Goal: Task Accomplishment & Management: Manage account settings

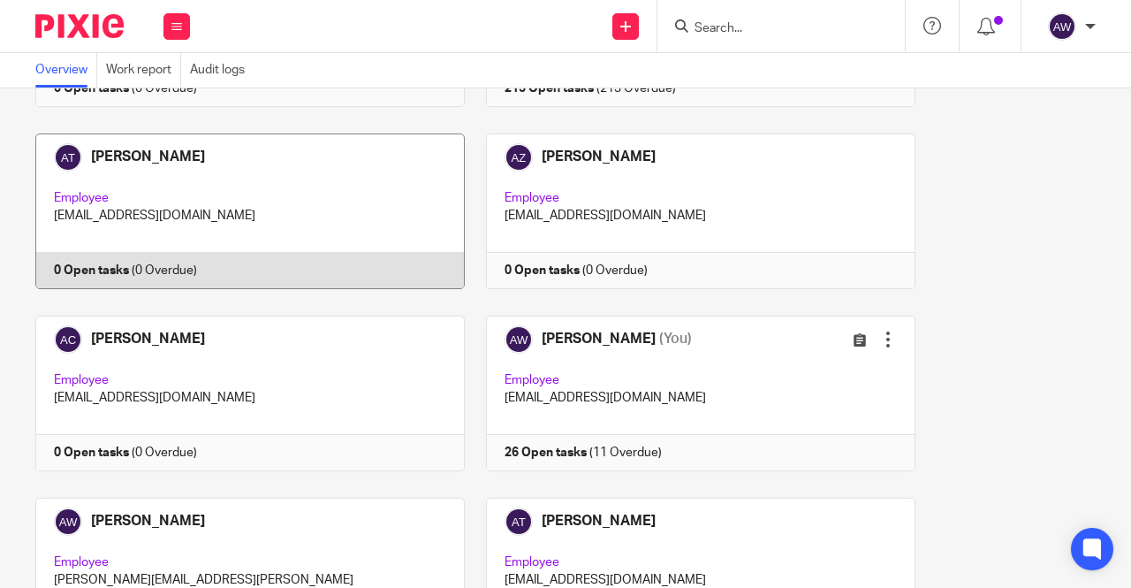
scroll to position [442, 0]
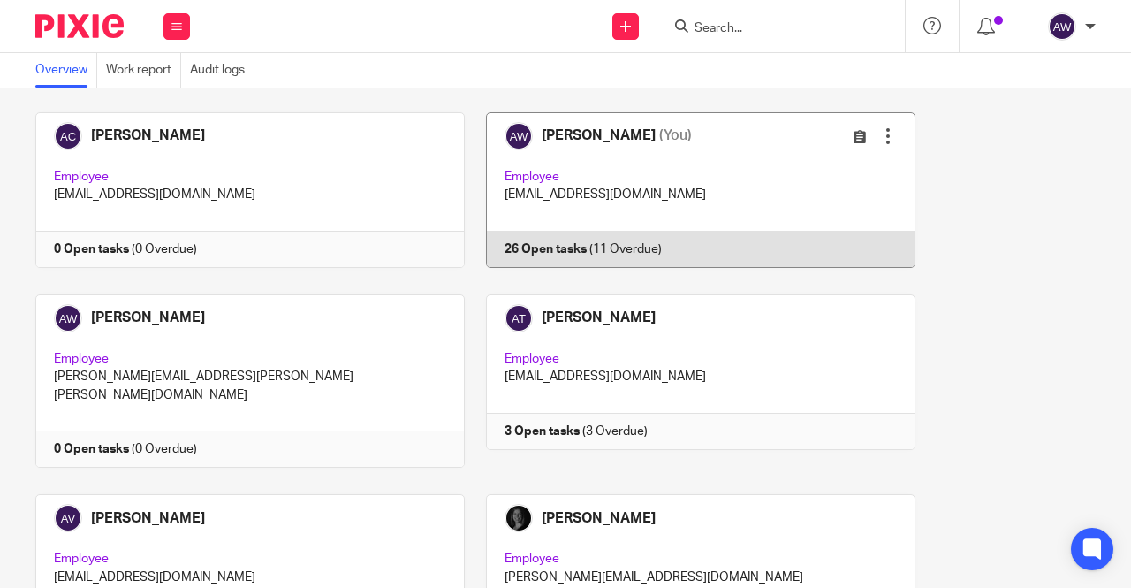
click at [599, 135] on link at bounding box center [690, 190] width 451 height 156
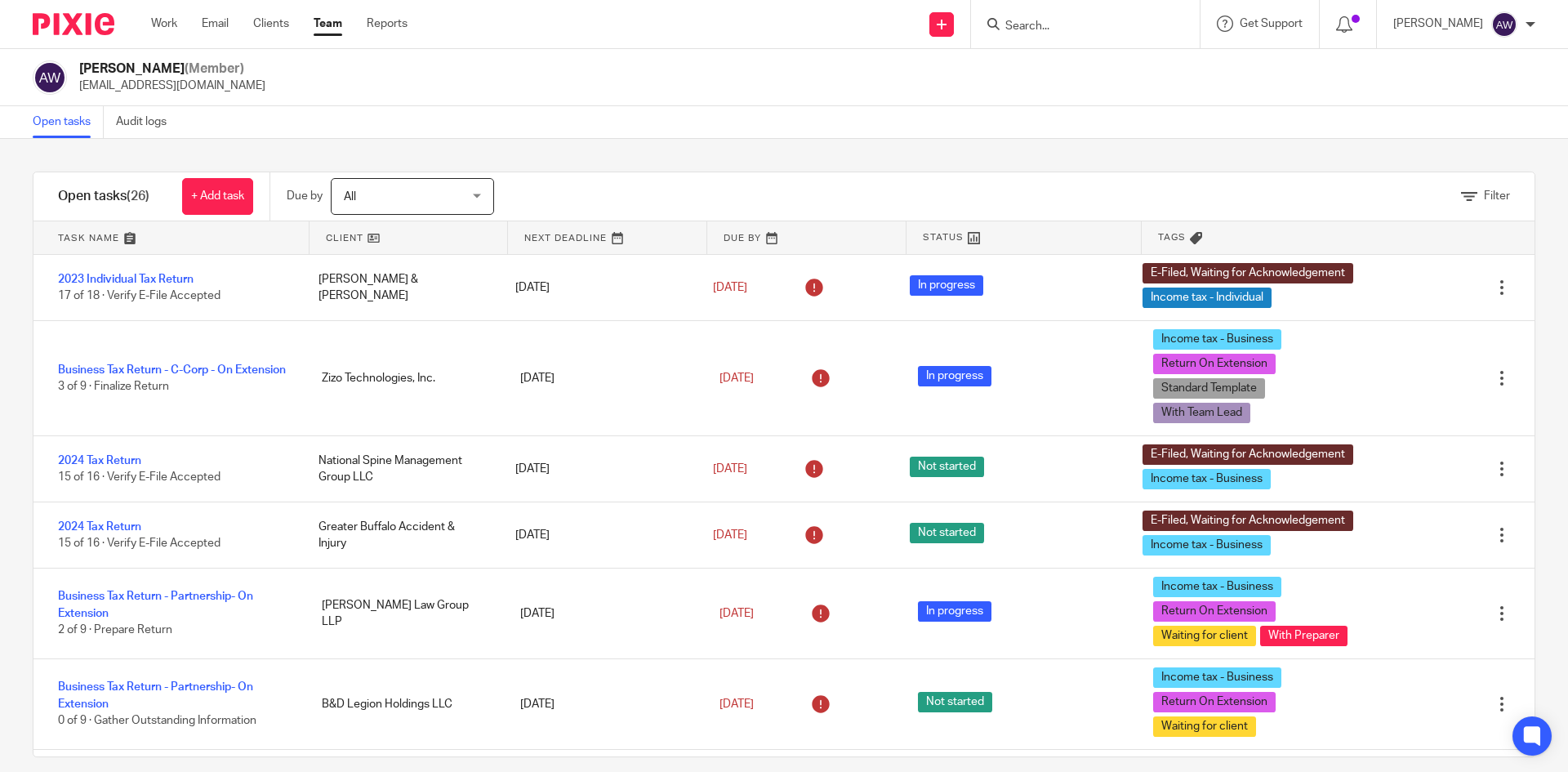
click at [1044, 19] on input "Search" at bounding box center [1076, 27] width 147 height 15
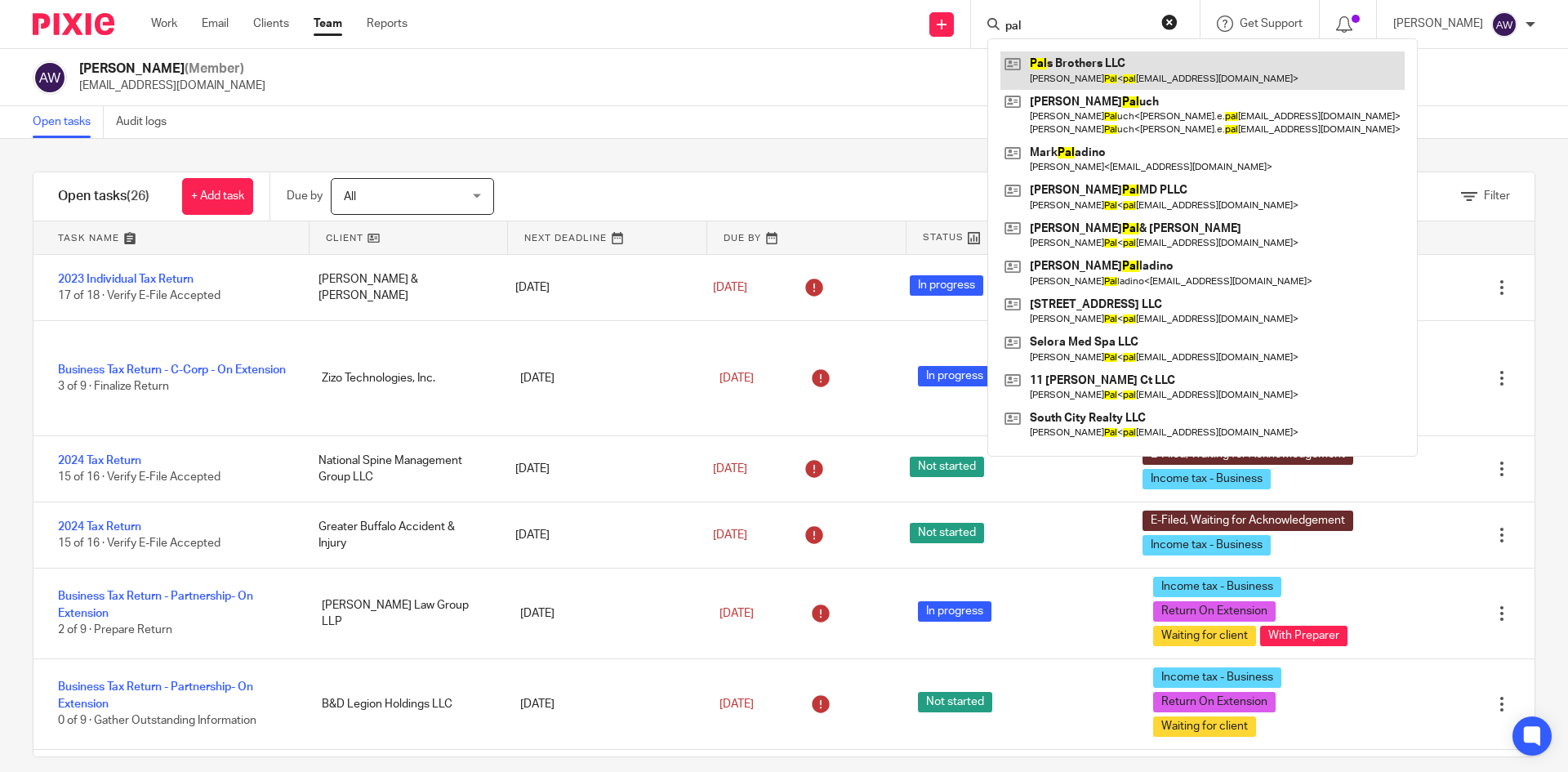
type input "pal"
click at [1044, 80] on link at bounding box center [1201, 70] width 404 height 38
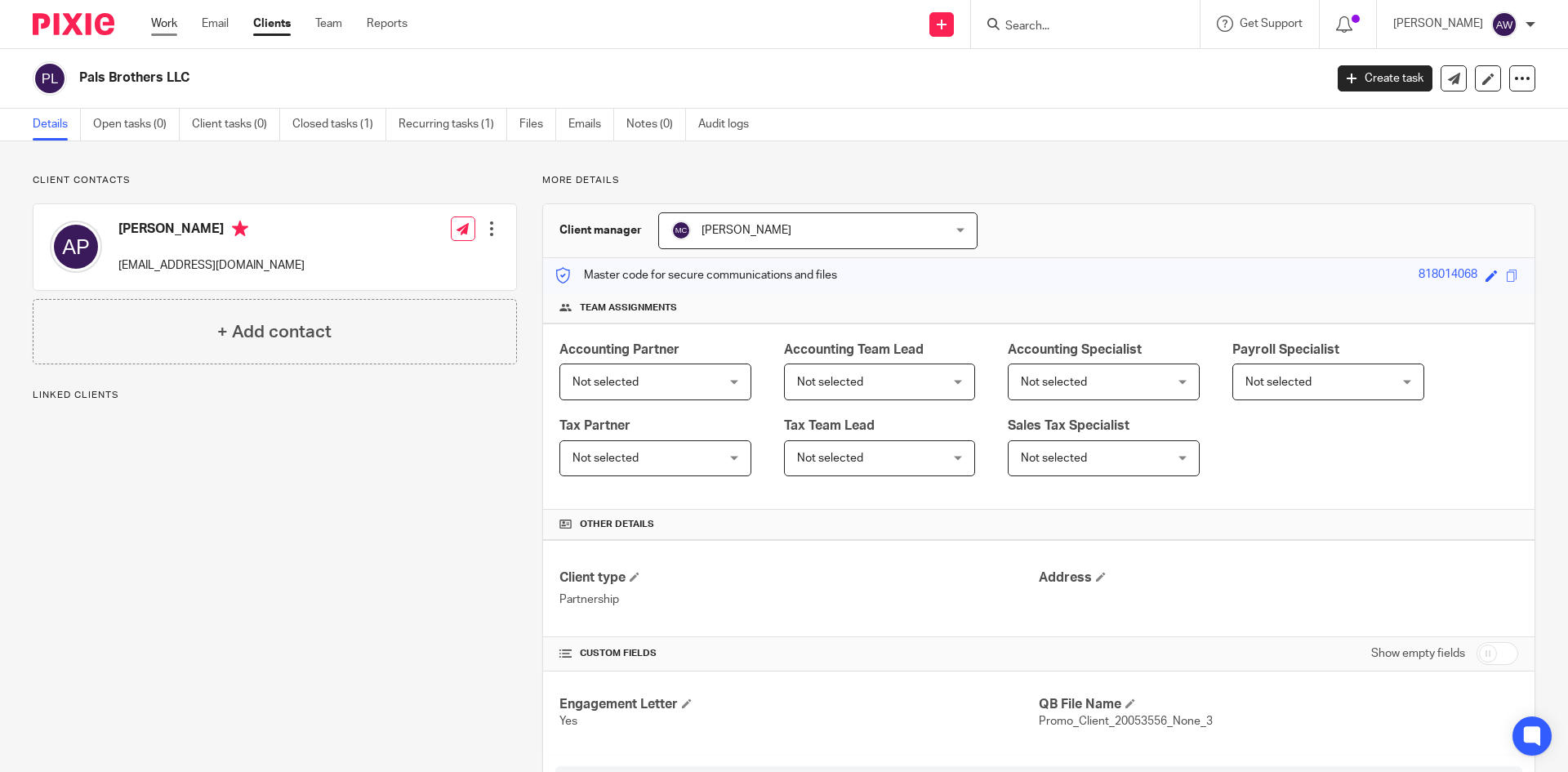
click at [175, 29] on link "Work" at bounding box center [164, 24] width 26 height 17
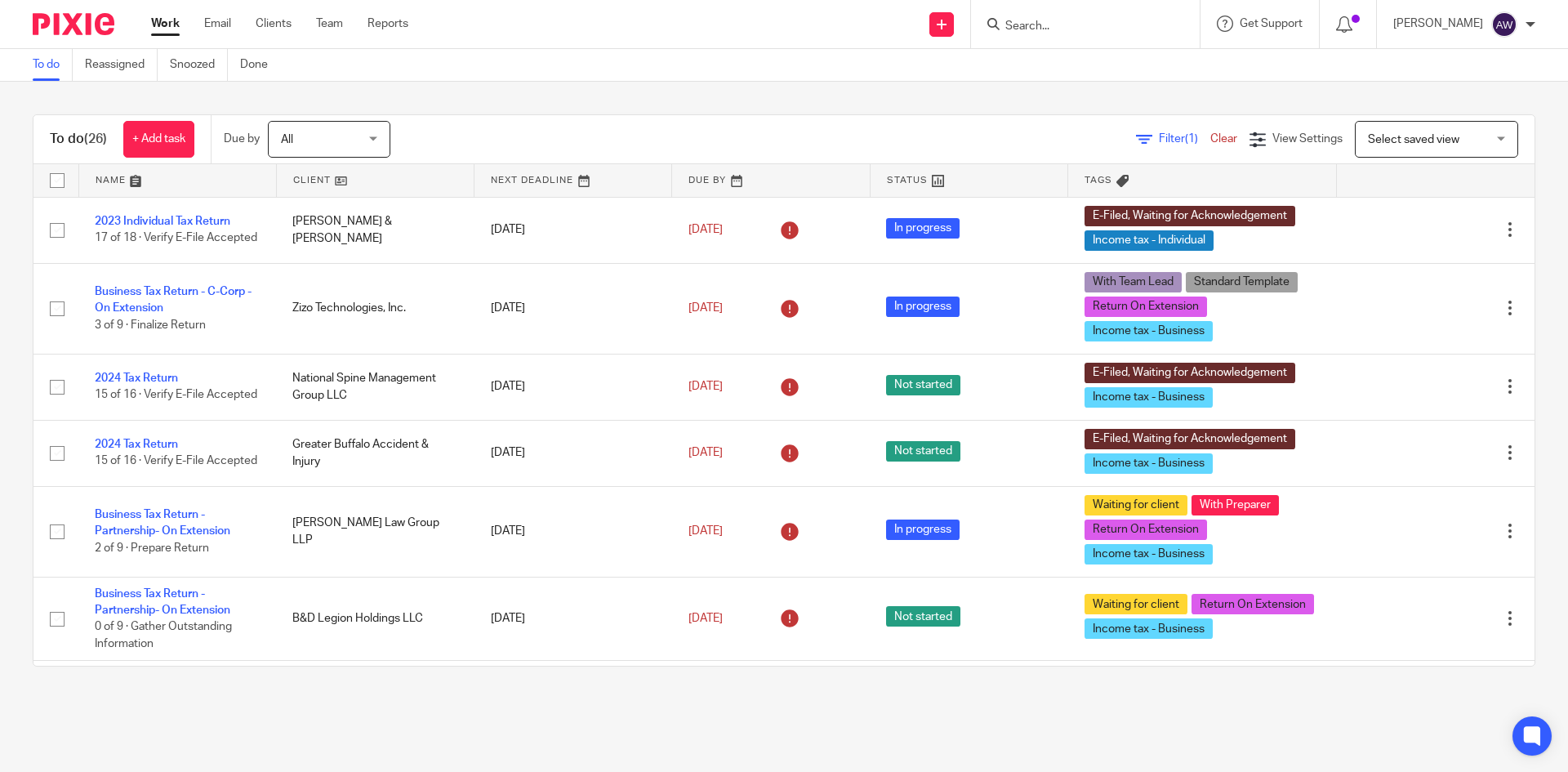
click at [1359, 31] on div at bounding box center [1348, 23] width 24 height 18
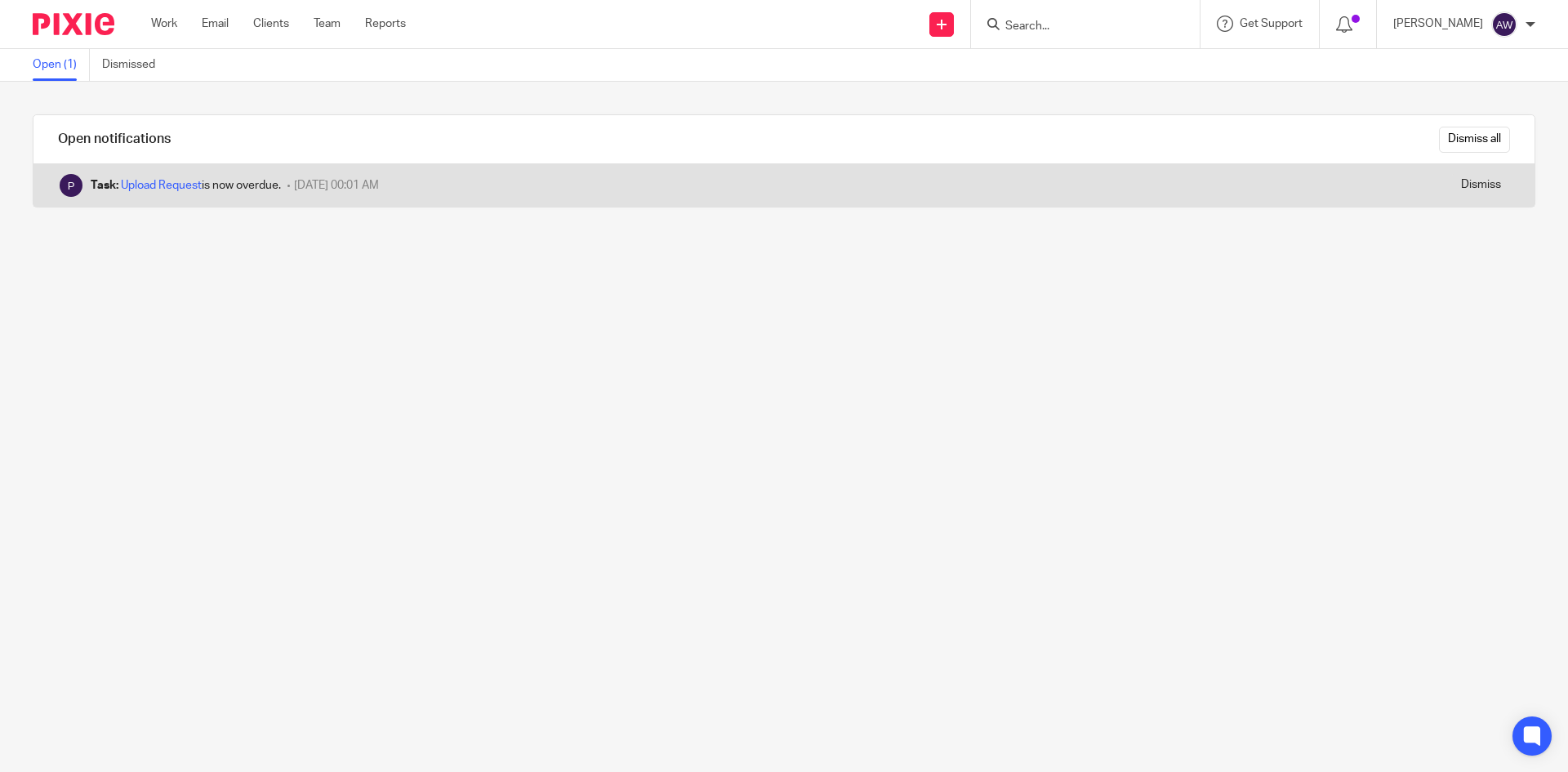
click at [179, 191] on div "Task: Upload Request is now overdue." at bounding box center [186, 186] width 190 height 17
click at [179, 183] on link "Upload Request" at bounding box center [161, 185] width 80 height 11
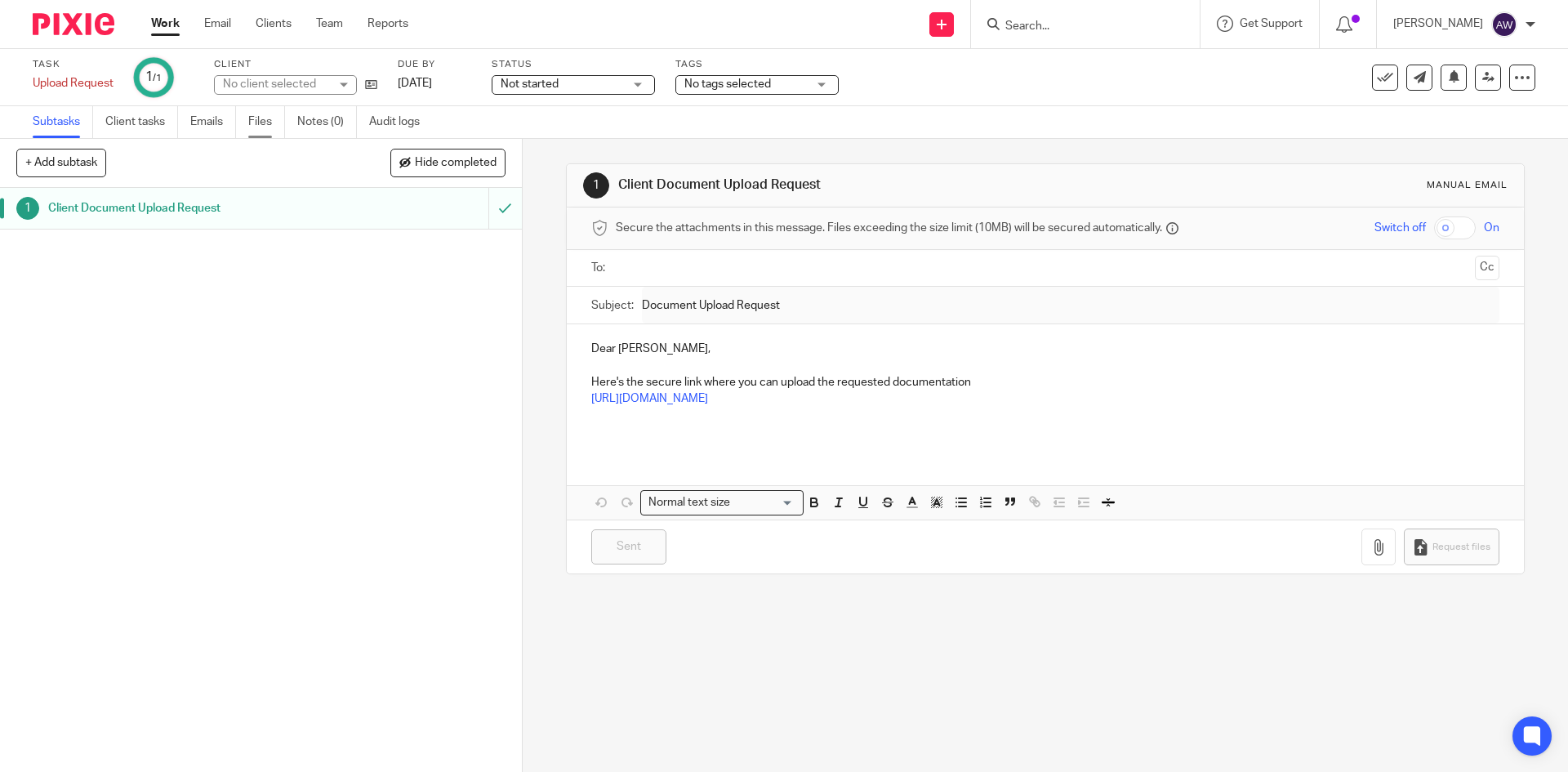
click at [262, 125] on link "Files" at bounding box center [267, 122] width 37 height 31
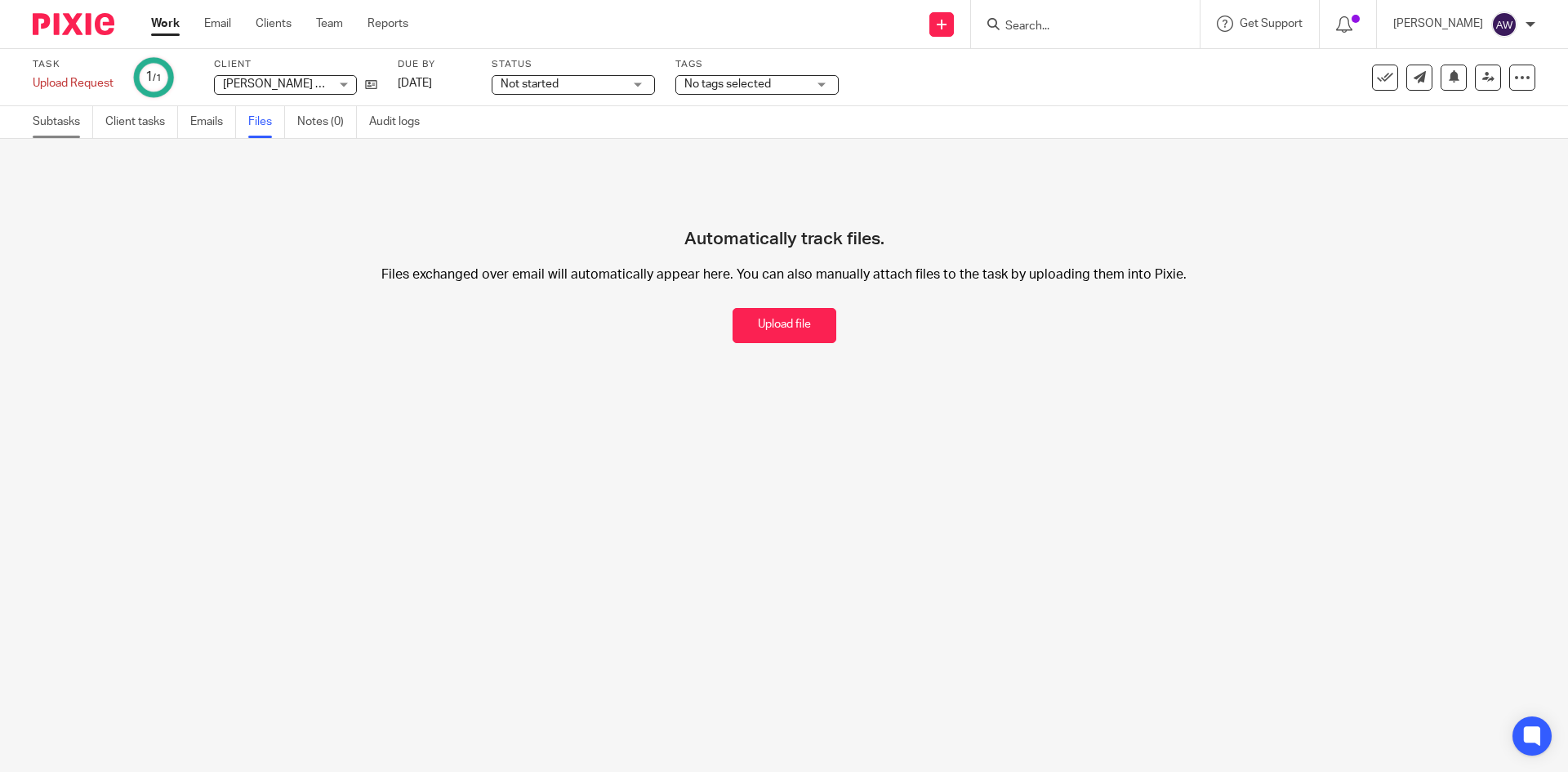
click at [79, 124] on link "Subtasks" at bounding box center [62, 122] width 60 height 31
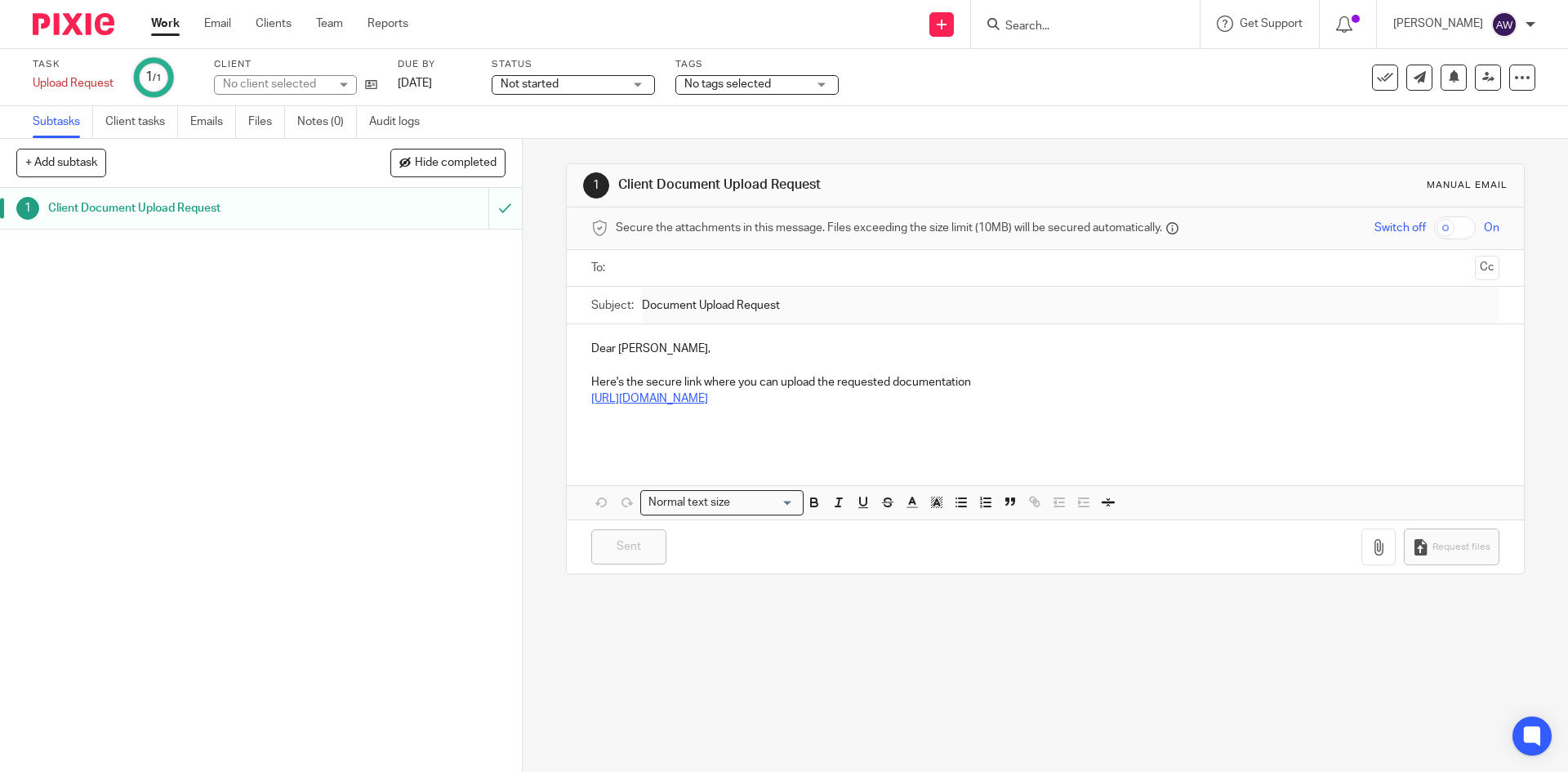
click at [708, 404] on link "https://exact-partners.usepixie.net/u/f7feb8e70052f0a4e971e92107691c48" at bounding box center [650, 398] width 116 height 11
click at [264, 119] on link "Files" at bounding box center [267, 122] width 37 height 31
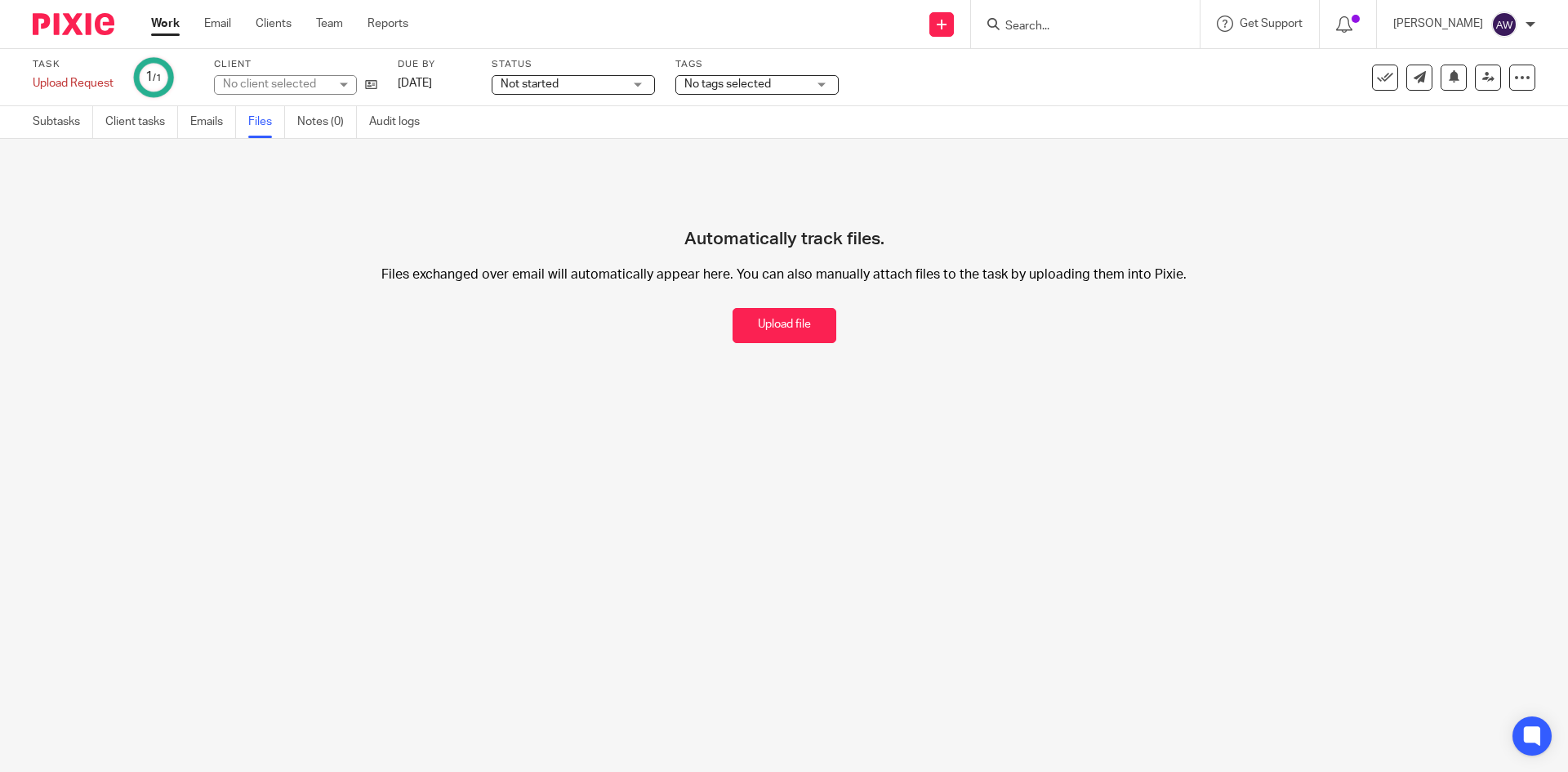
click at [157, 15] on div "Work Email Clients Team Reports Work Email Clients Team Reports Settings" at bounding box center [284, 24] width 298 height 48
click at [158, 25] on link "Work" at bounding box center [164, 24] width 29 height 17
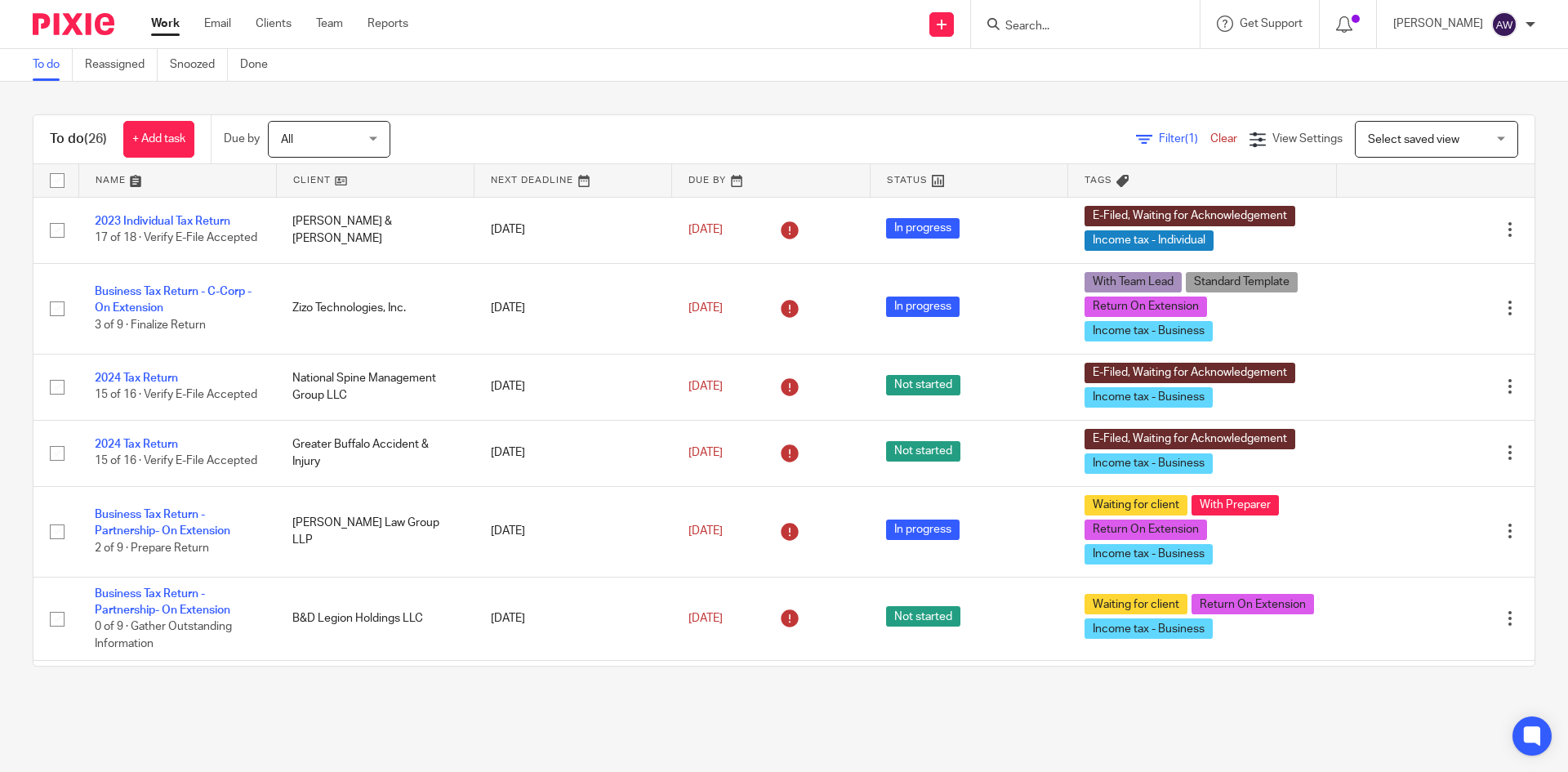
click at [1049, 32] on input "Search" at bounding box center [1076, 27] width 147 height 15
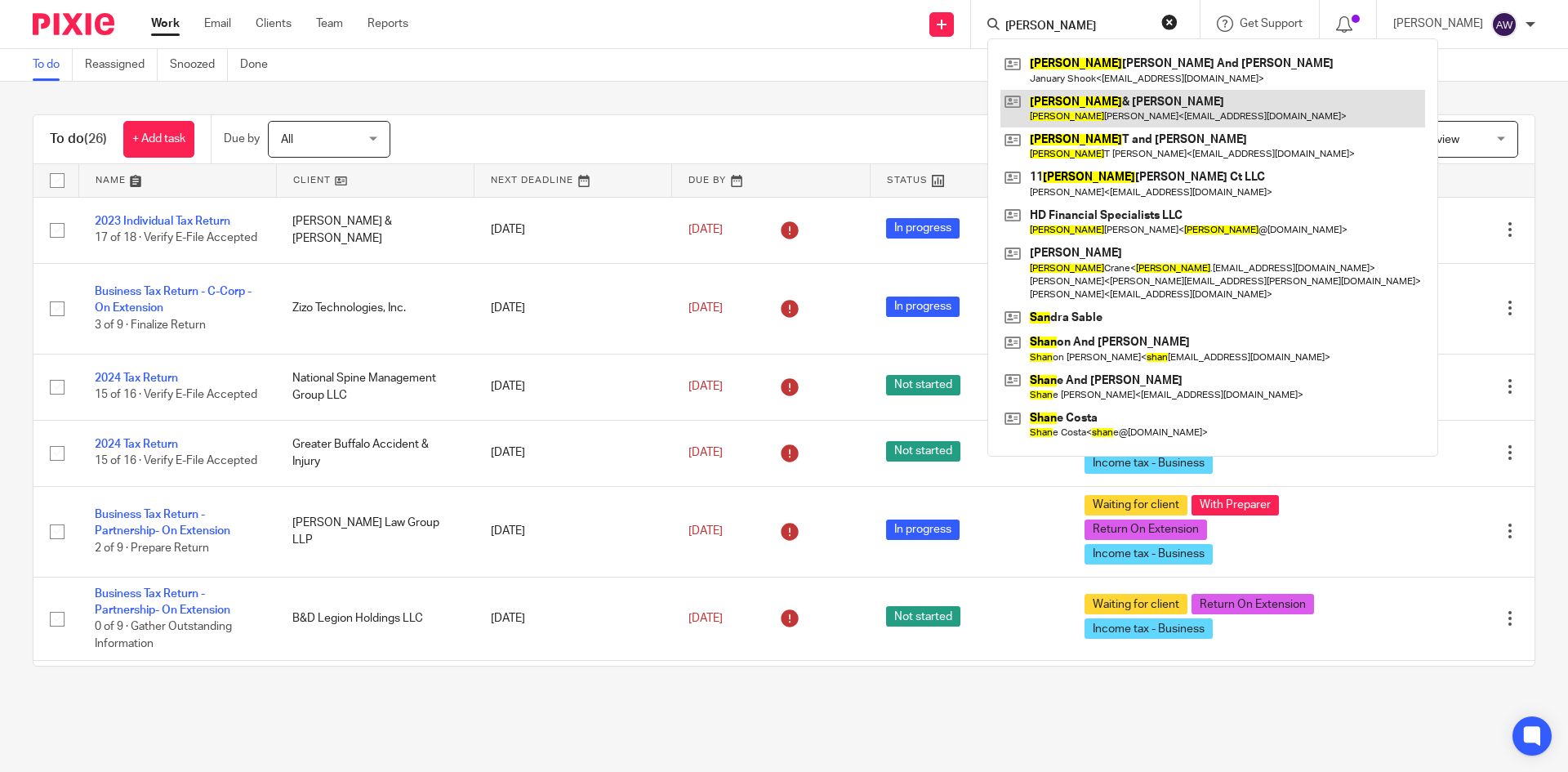
type input "sean"
click at [1105, 116] on link at bounding box center [1212, 108] width 425 height 38
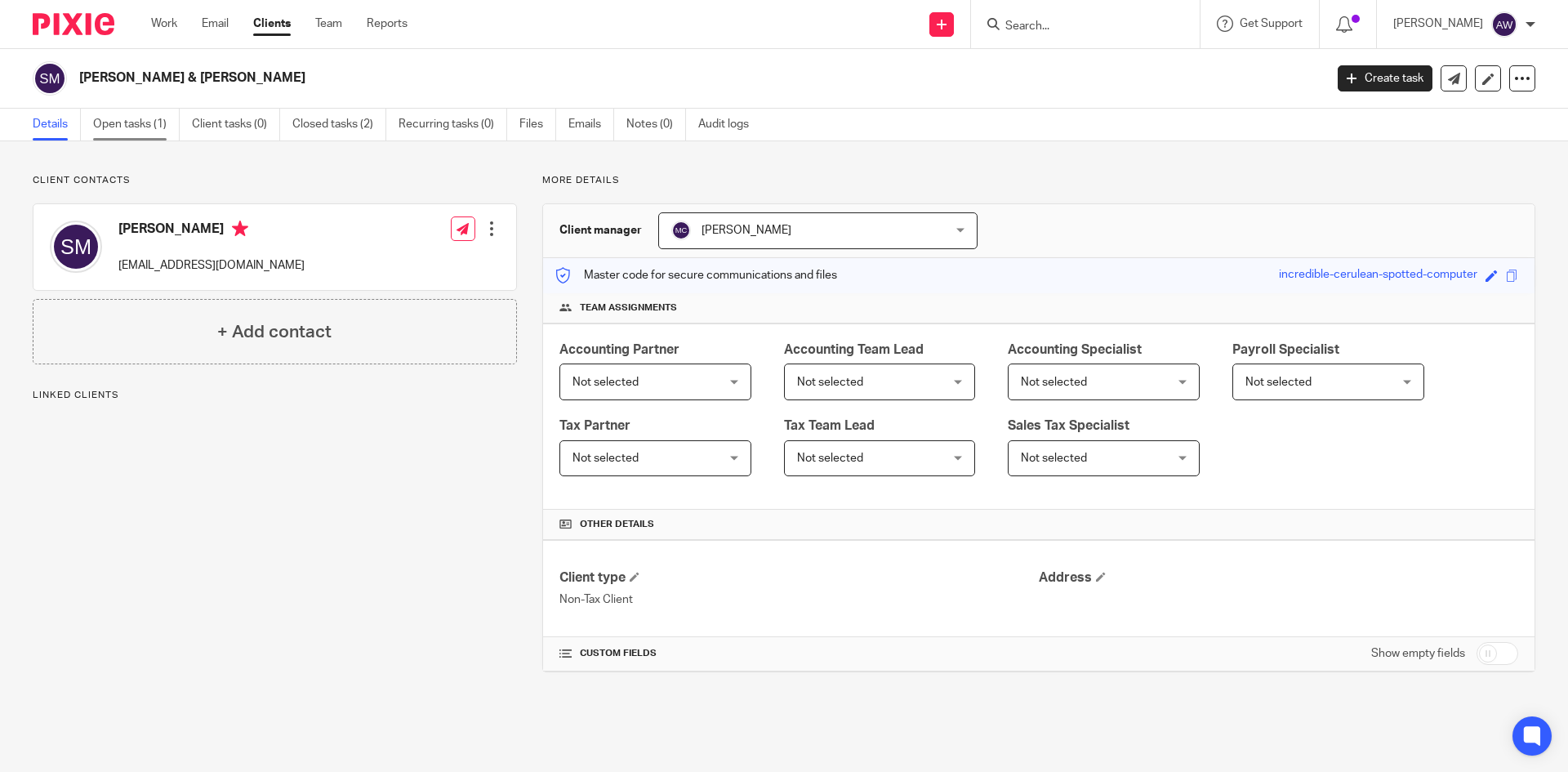
click at [143, 117] on link "Open tasks (1)" at bounding box center [137, 125] width 87 height 31
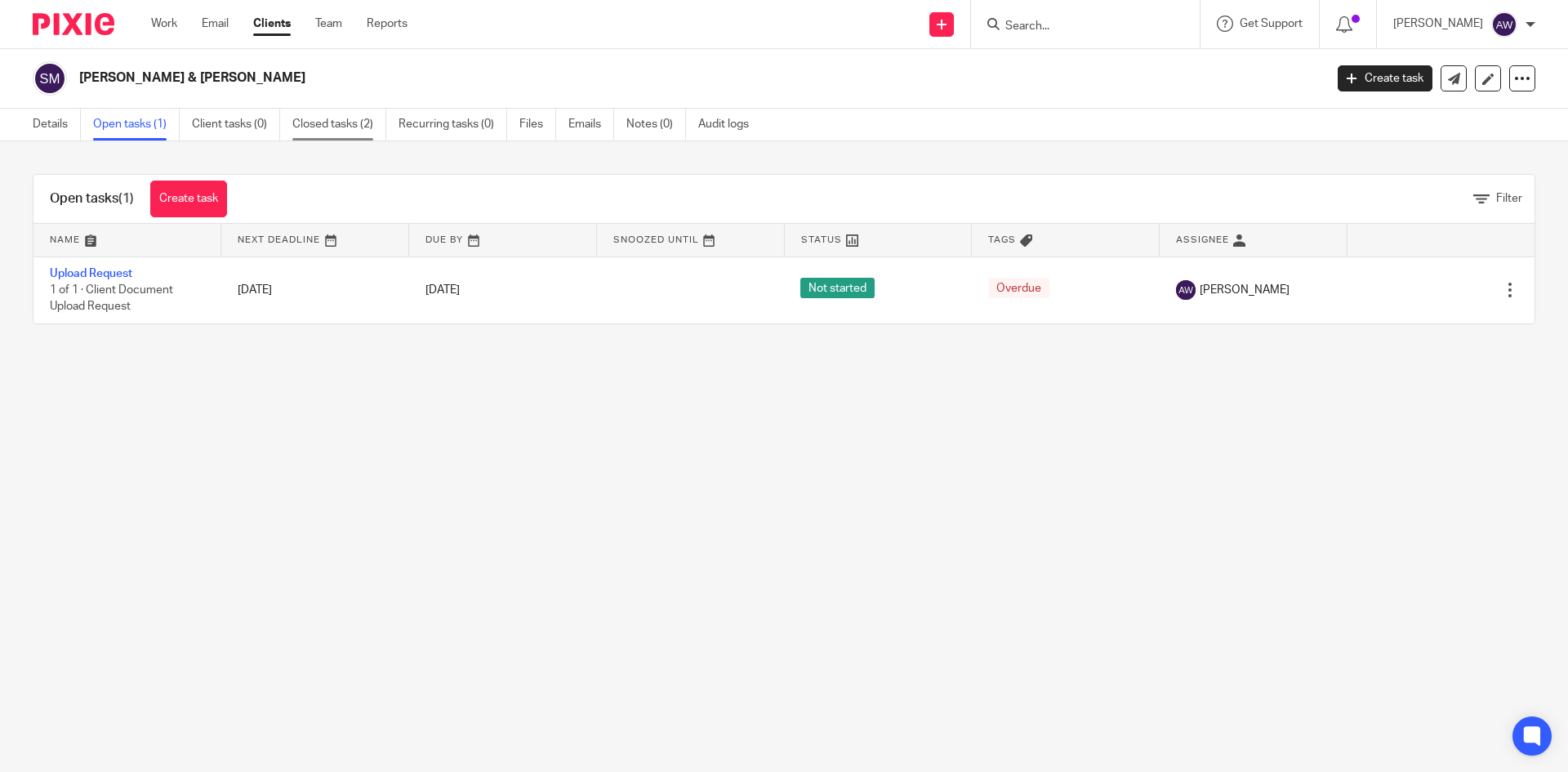
click at [309, 131] on link "Closed tasks (2)" at bounding box center [339, 125] width 94 height 31
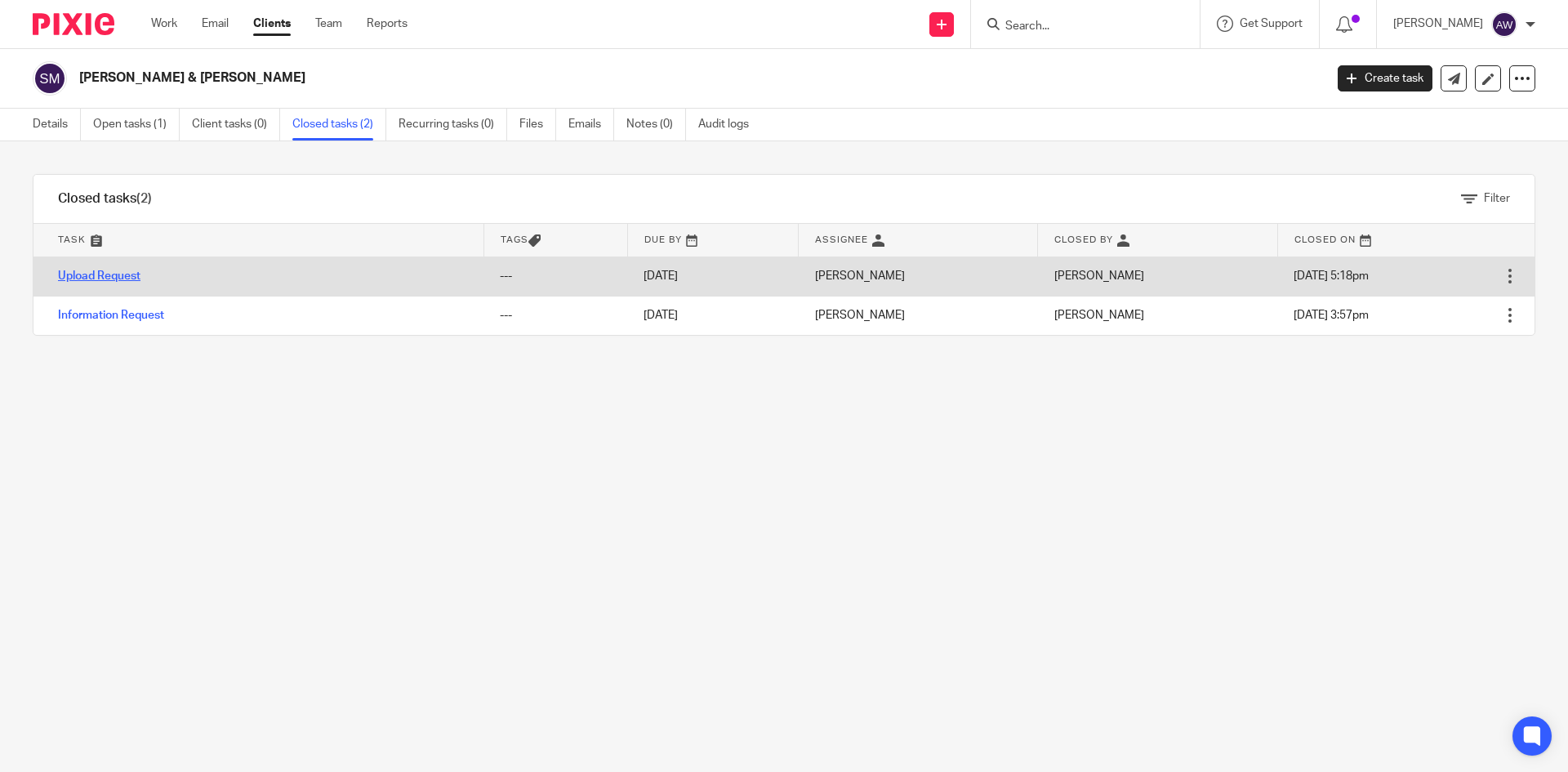
click at [115, 276] on link "Upload Request" at bounding box center [99, 276] width 82 height 11
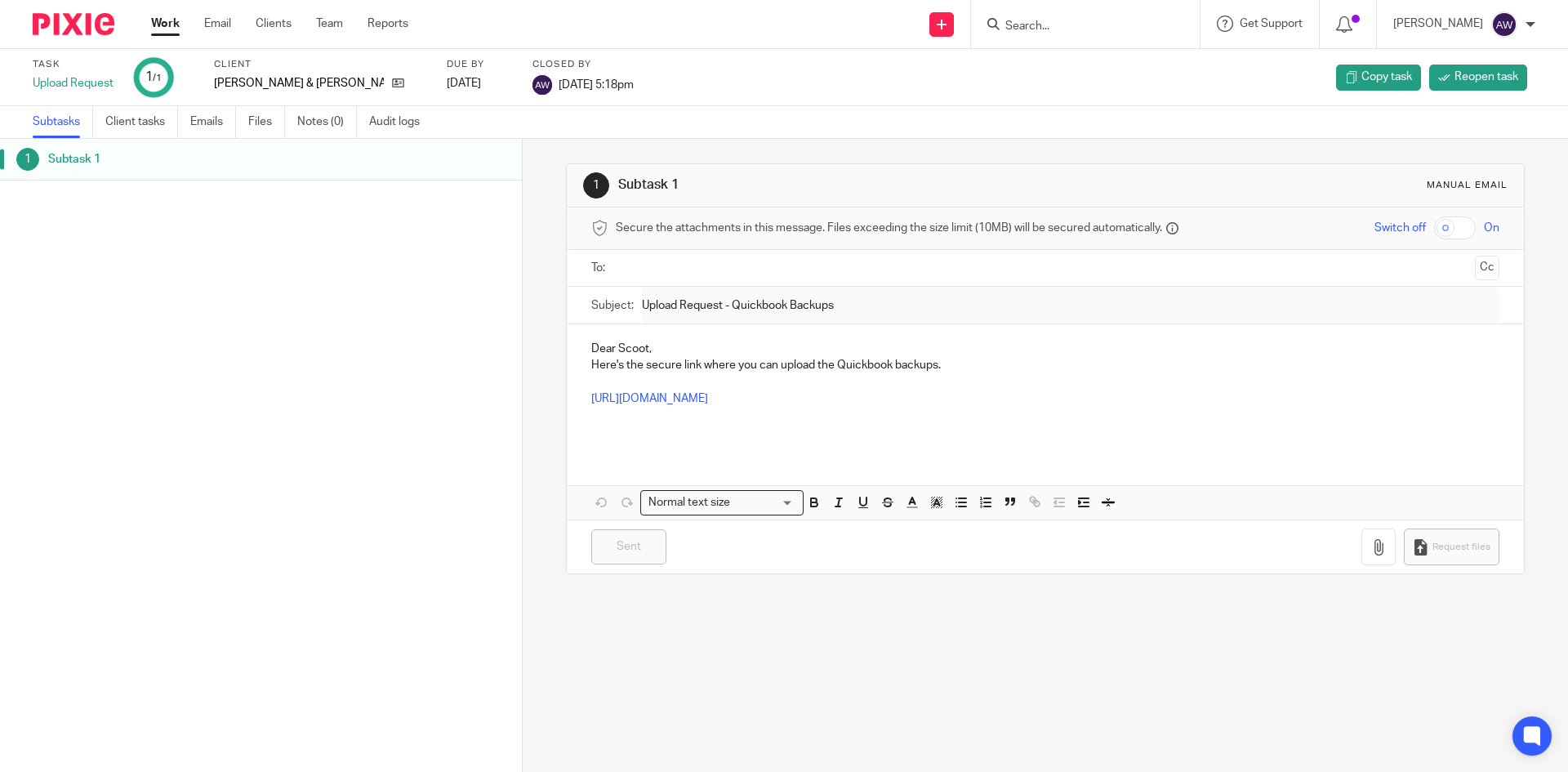
click at [648, 349] on p "Dear Scoot," at bounding box center [1045, 349] width 907 height 17
click at [641, 353] on p "Dear Scoot," at bounding box center [1045, 349] width 907 height 17
click at [910, 545] on button "Save draft" at bounding box center [929, 547] width 103 height 35
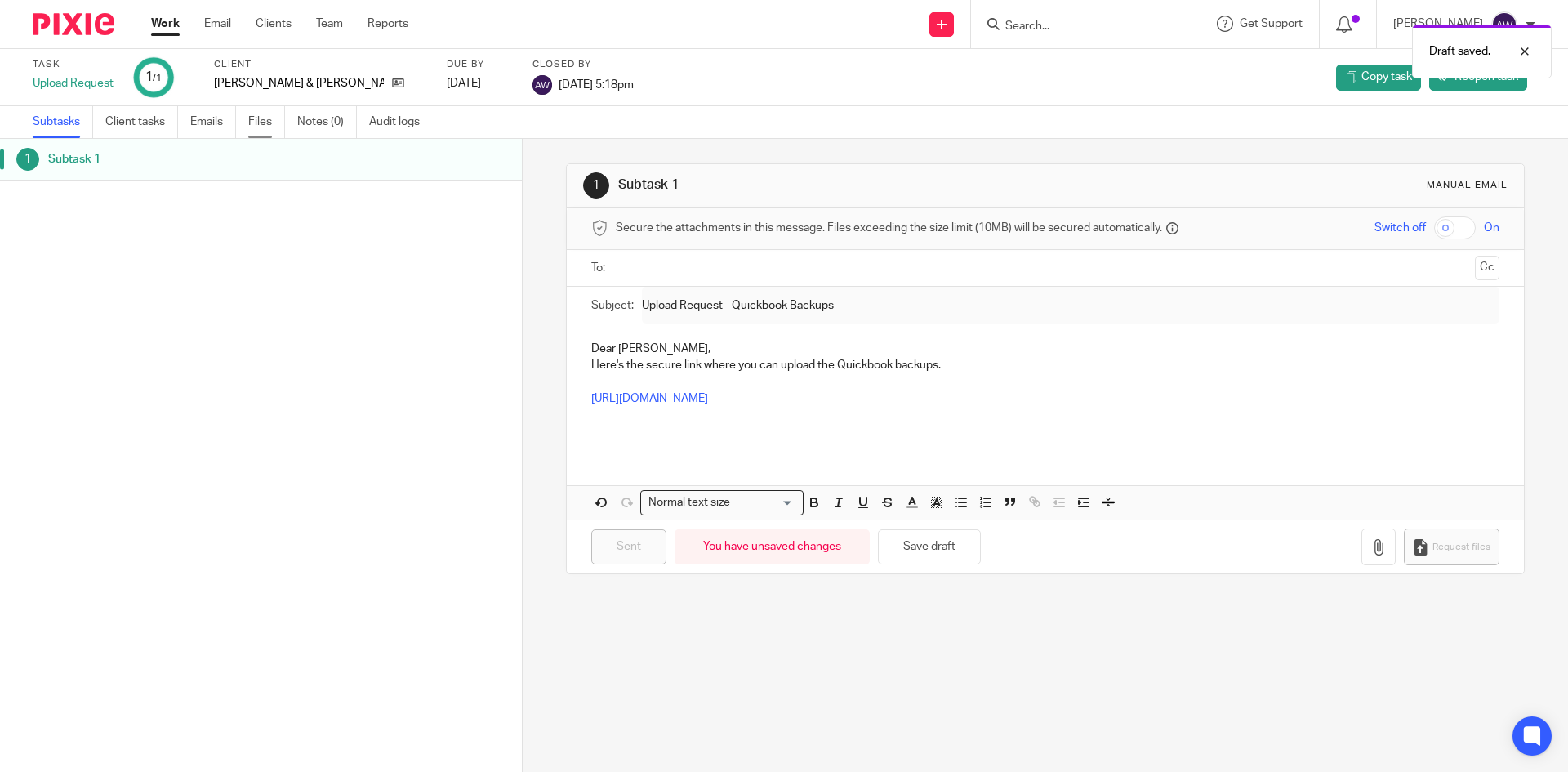
click at [258, 121] on link "Files" at bounding box center [267, 122] width 37 height 31
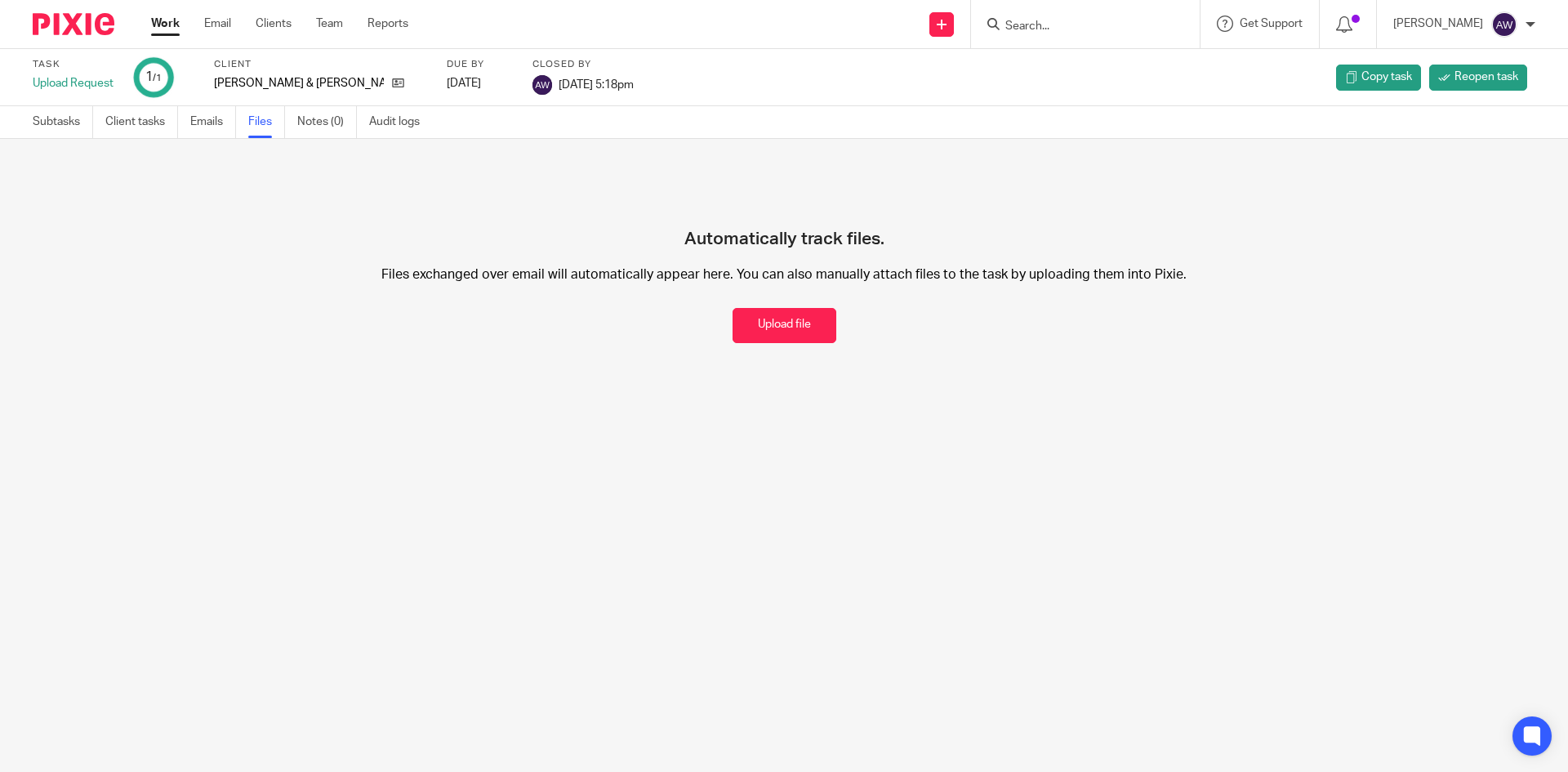
click at [172, 30] on link "Work" at bounding box center [164, 24] width 29 height 17
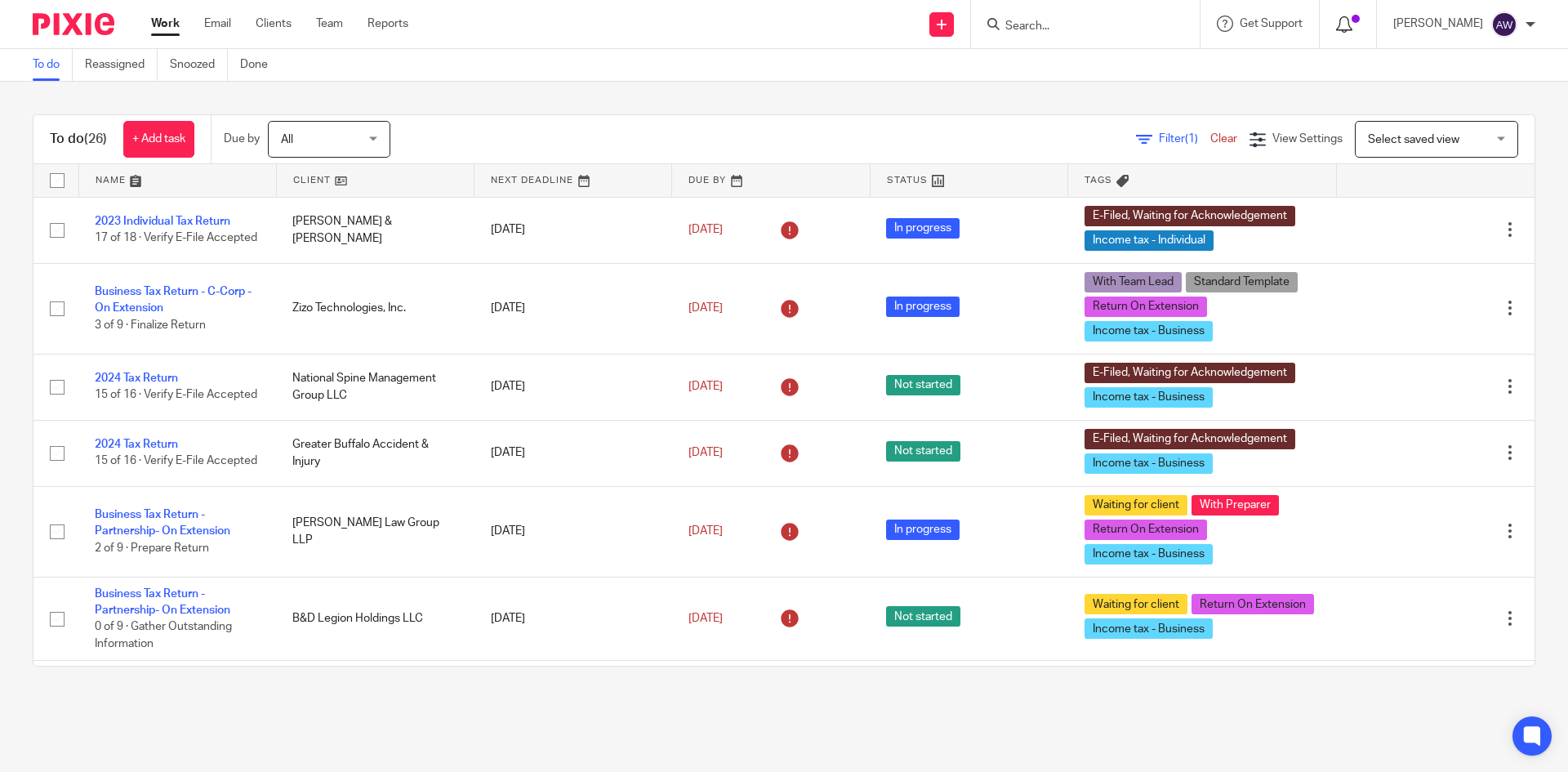
click at [1349, 31] on icon at bounding box center [1344, 25] width 17 height 17
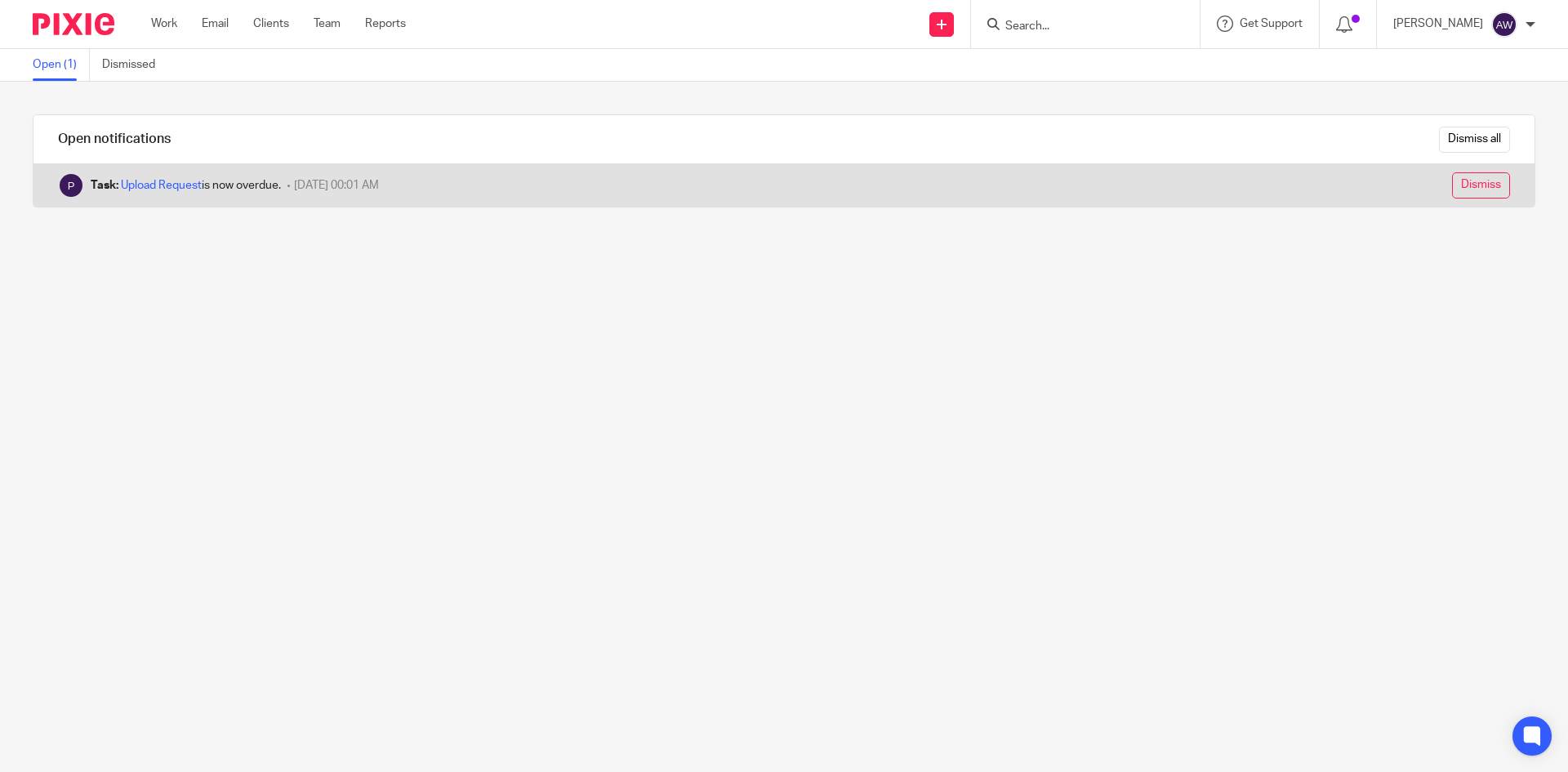
click at [1465, 190] on input "Dismiss" at bounding box center [1480, 185] width 58 height 26
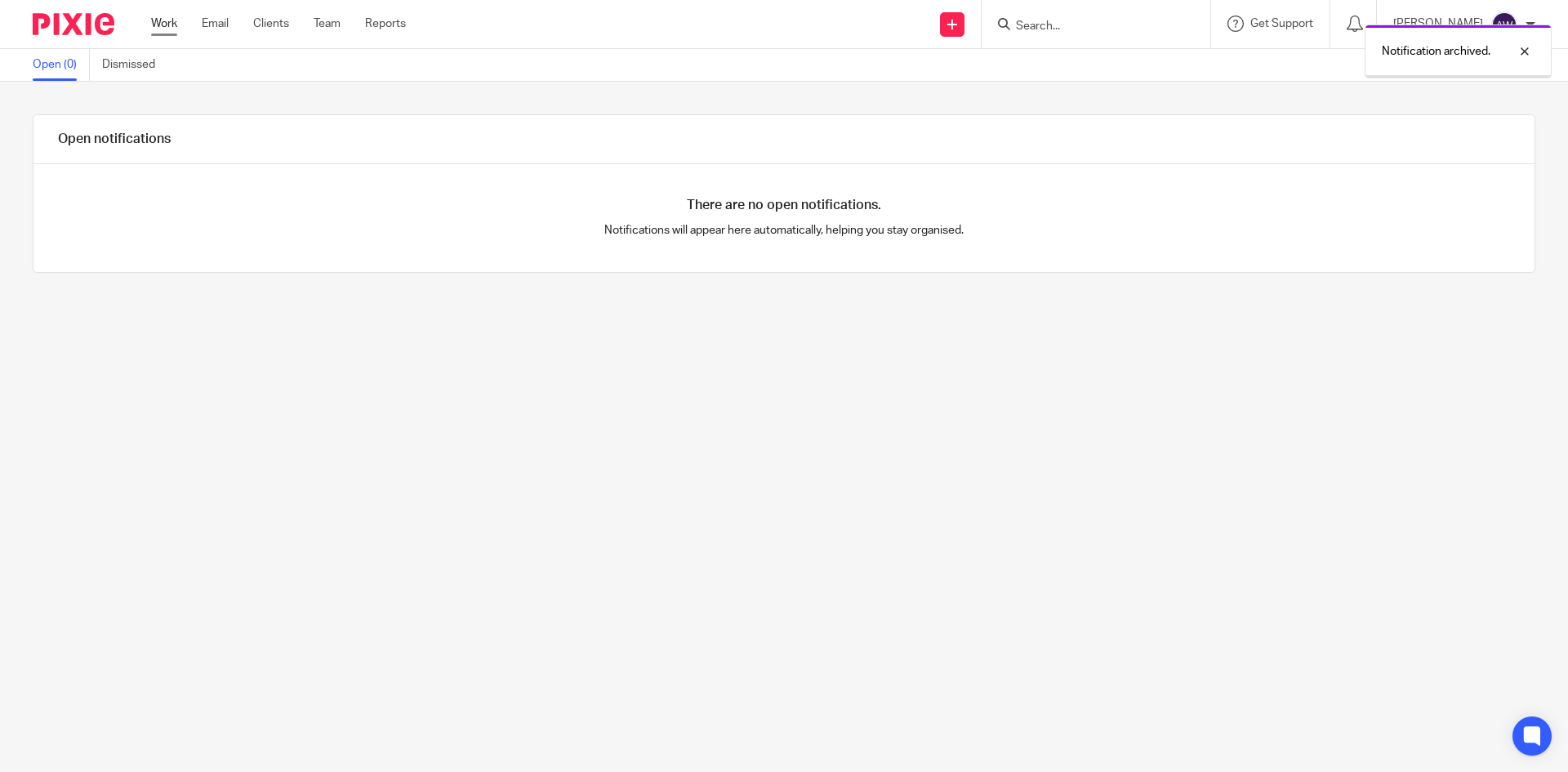
click at [176, 25] on link "Work" at bounding box center [164, 24] width 26 height 17
